Goal: Book appointment/travel/reservation

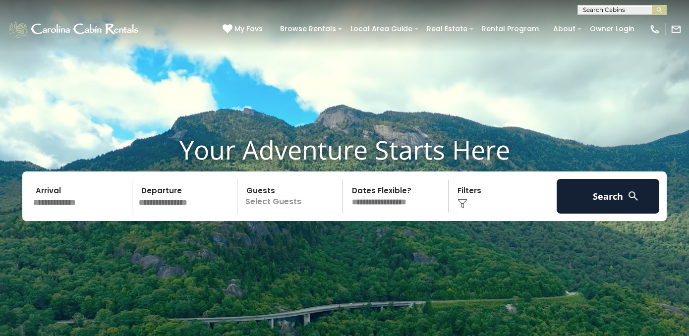
click at [620, 10] on input "text" at bounding box center [621, 12] width 87 height 10
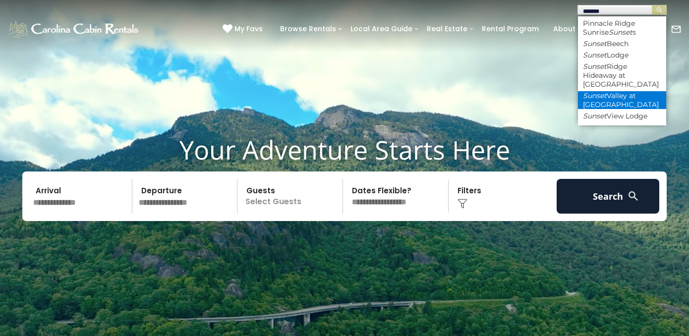
type input "******"
click at [627, 94] on li "Sunset Valley at Eagles Nest" at bounding box center [622, 100] width 88 height 18
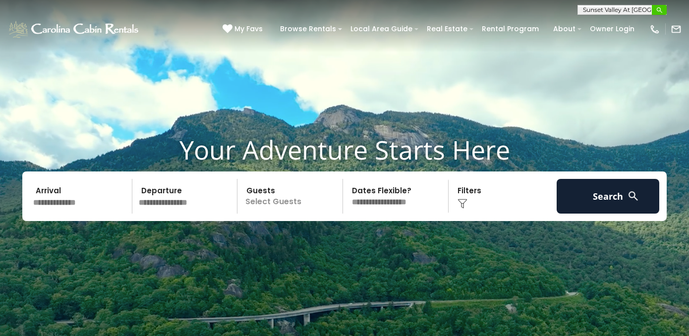
click at [660, 10] on img "submit" at bounding box center [659, 9] width 7 height 7
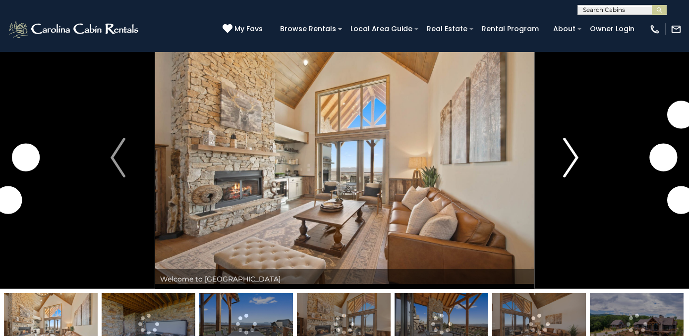
scroll to position [26, 0]
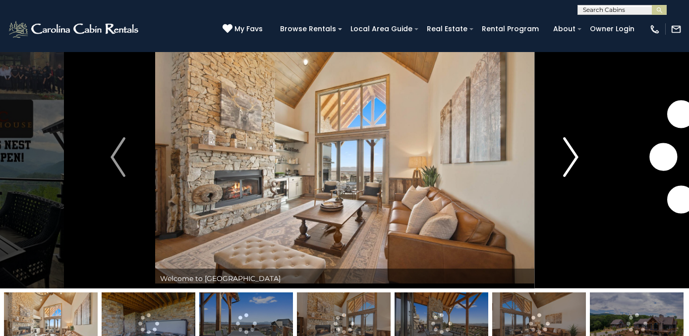
click at [564, 156] on img "Next" at bounding box center [571, 157] width 15 height 40
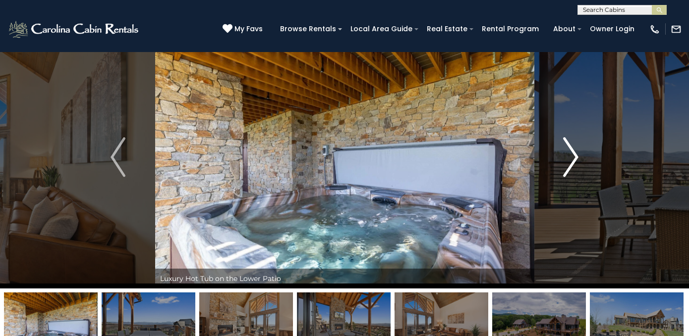
click at [573, 157] on img "Next" at bounding box center [571, 157] width 15 height 40
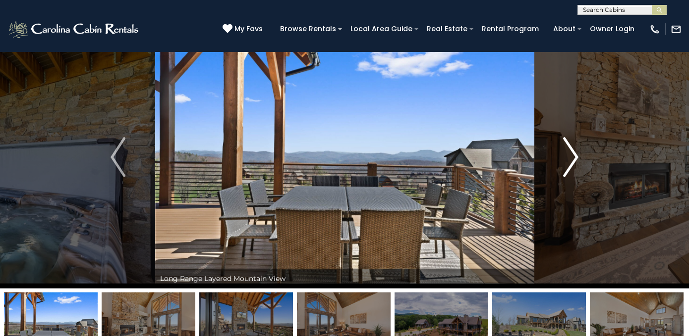
click at [573, 157] on img "Next" at bounding box center [571, 157] width 15 height 40
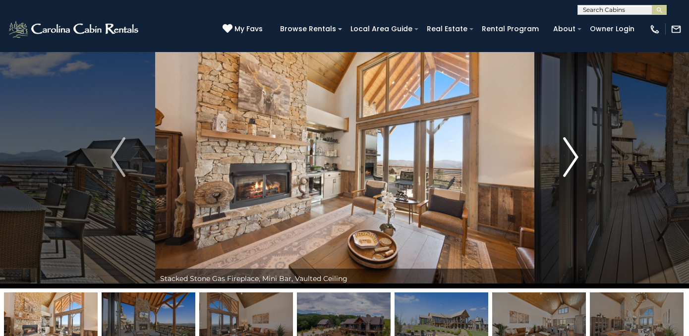
click at [573, 157] on img "Next" at bounding box center [571, 157] width 15 height 40
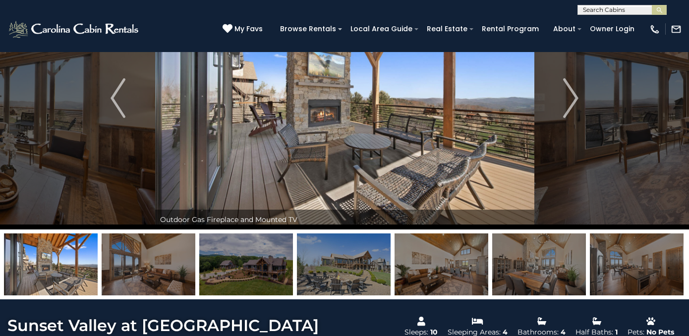
scroll to position [87, 0]
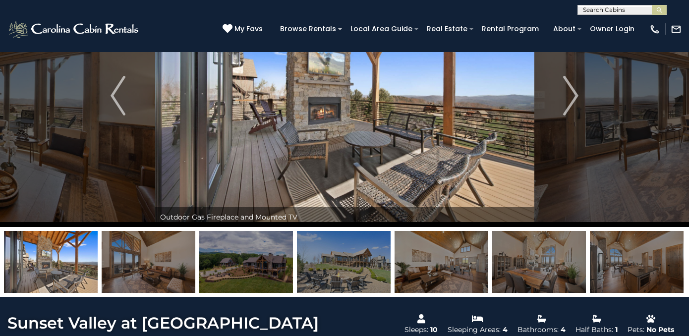
click at [164, 277] on img at bounding box center [149, 262] width 94 height 62
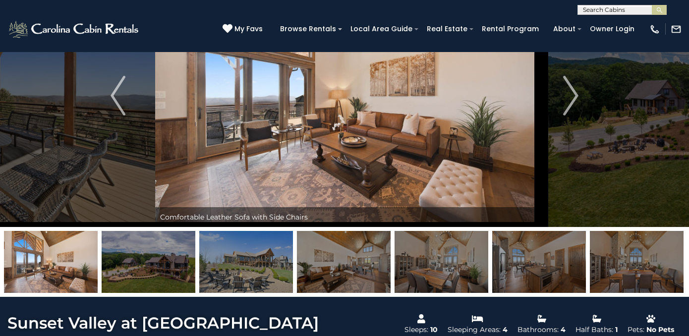
click at [252, 267] on img at bounding box center [246, 262] width 94 height 62
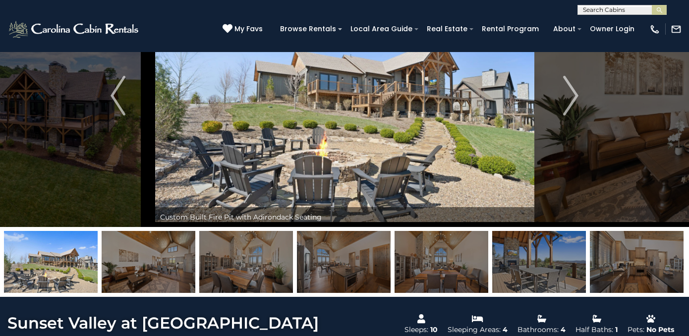
click at [333, 264] on img at bounding box center [344, 262] width 94 height 62
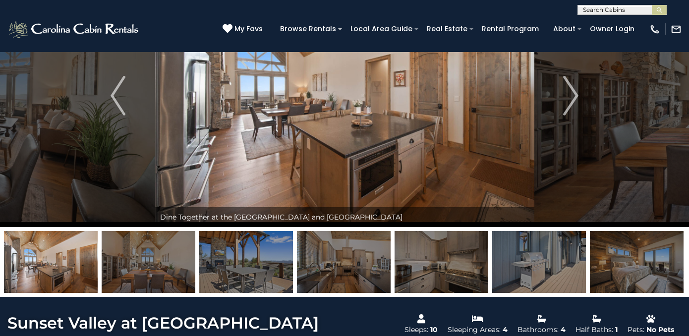
click at [61, 263] on img at bounding box center [51, 262] width 94 height 62
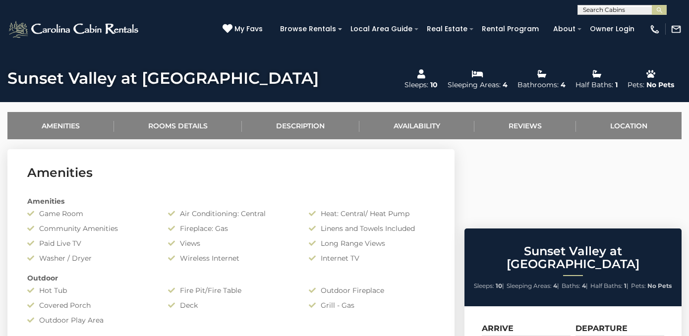
scroll to position [348, 0]
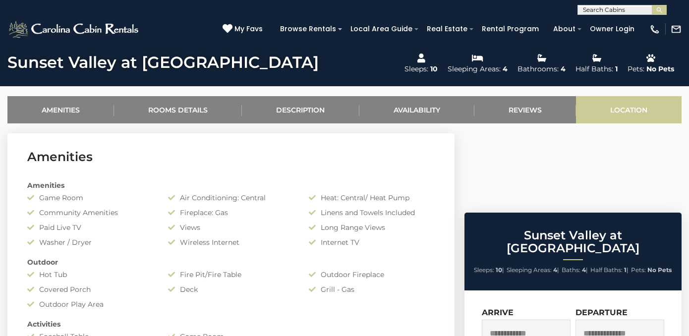
click at [626, 106] on link "Location" at bounding box center [629, 109] width 106 height 27
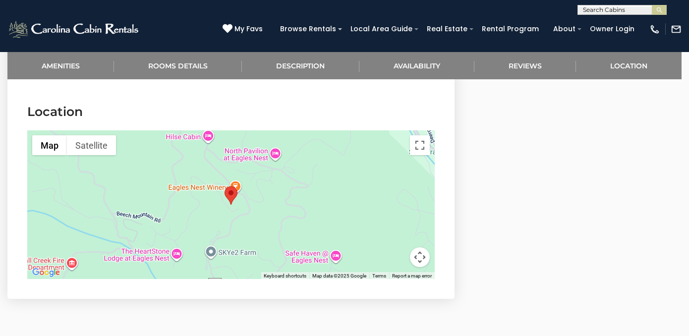
scroll to position [2129, 0]
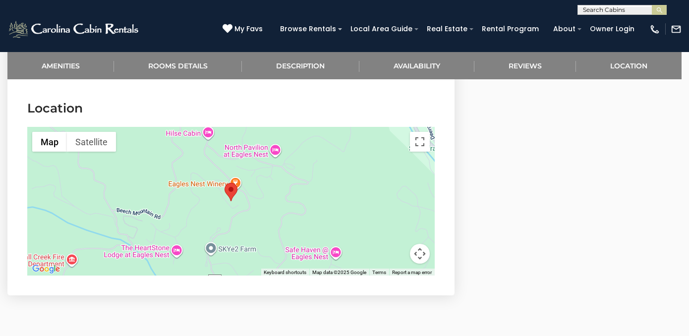
click at [417, 246] on button "Map camera controls" at bounding box center [420, 254] width 20 height 20
click at [392, 194] on button "Zoom in" at bounding box center [395, 204] width 20 height 20
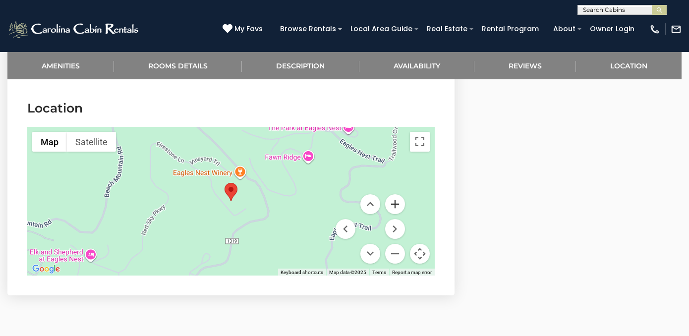
click at [392, 194] on button "Zoom in" at bounding box center [395, 204] width 20 height 20
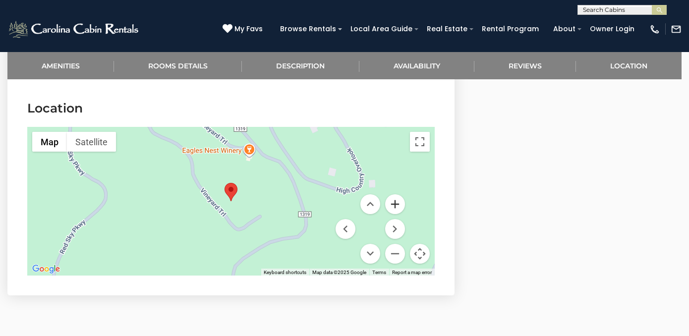
click at [392, 194] on button "Zoom in" at bounding box center [395, 204] width 20 height 20
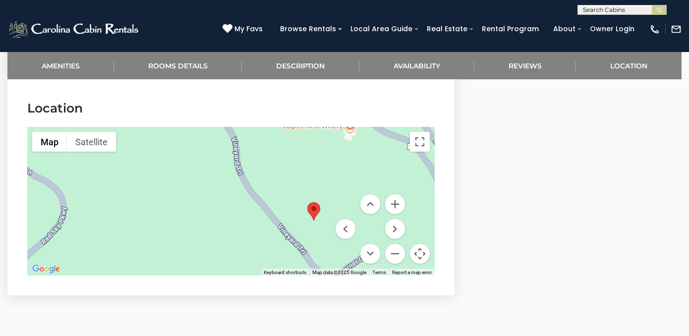
drag, startPoint x: 273, startPoint y: 171, endPoint x: 357, endPoint y: 190, distance: 86.0
click at [357, 190] on div "Map Terrain Satellite Labels Keyboard shortcuts Map Data Map data ©2025 Google …" at bounding box center [231, 201] width 408 height 149
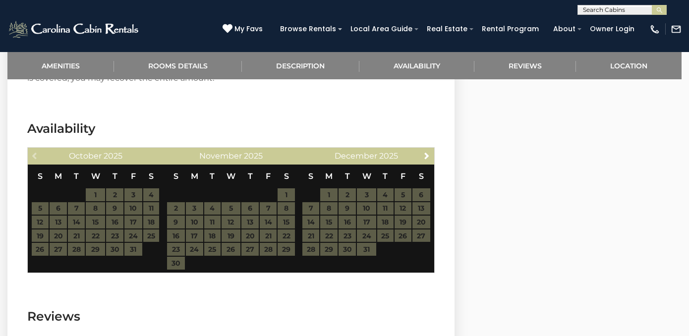
scroll to position [1612, 0]
click at [427, 156] on span "Next" at bounding box center [427, 156] width 8 height 8
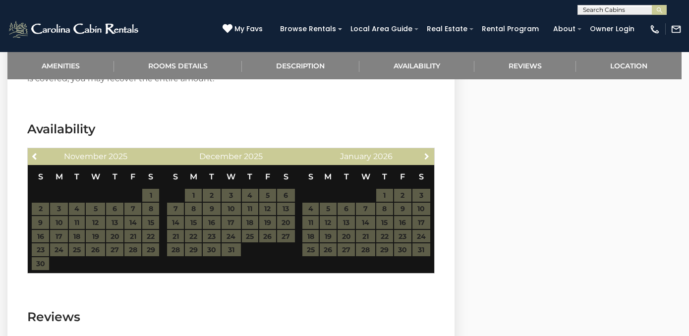
click at [427, 156] on span "Next" at bounding box center [427, 156] width 8 height 8
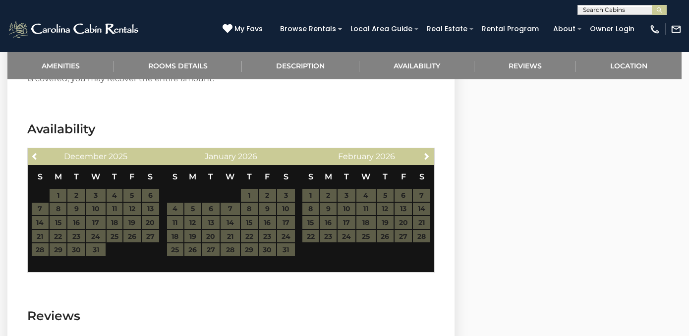
click at [427, 156] on span "Next" at bounding box center [427, 156] width 8 height 8
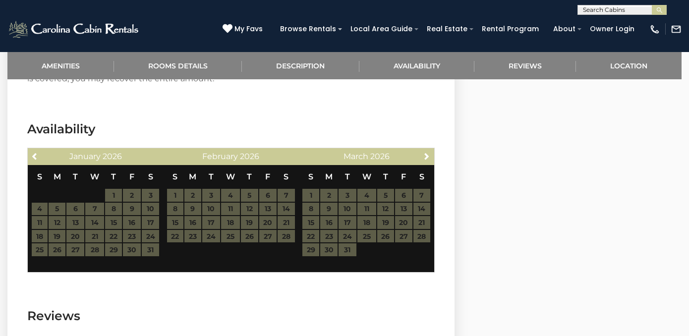
click at [427, 156] on span "Next" at bounding box center [427, 156] width 8 height 8
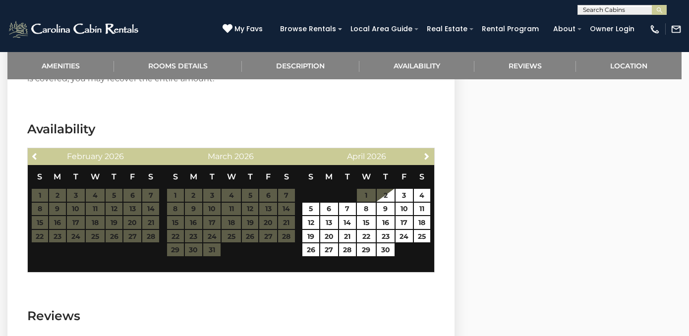
click at [427, 156] on span "Next" at bounding box center [427, 156] width 8 height 8
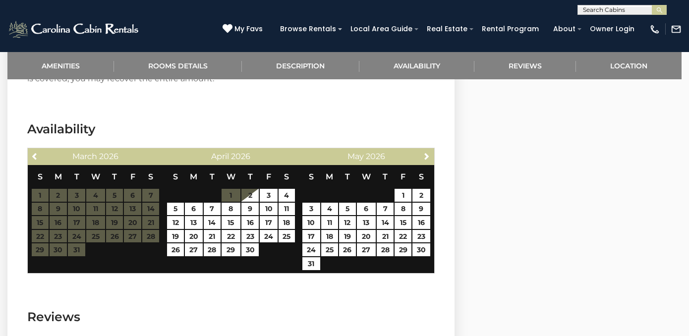
click at [427, 156] on span "Next" at bounding box center [427, 156] width 8 height 8
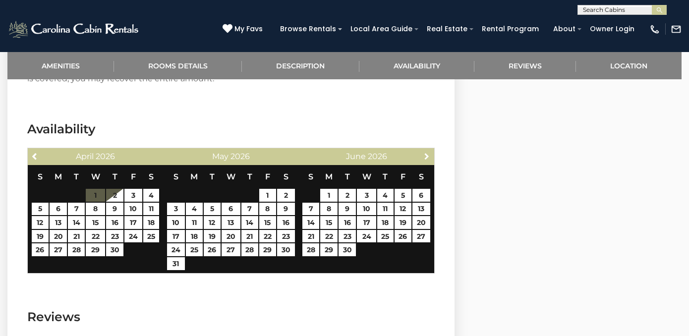
click at [427, 156] on span "Next" at bounding box center [427, 156] width 8 height 8
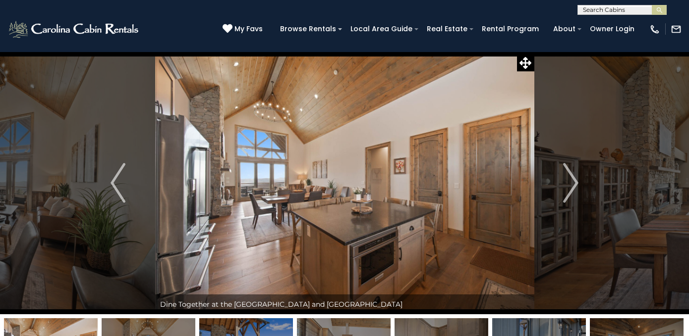
scroll to position [0, 0]
